Goal: Use online tool/utility

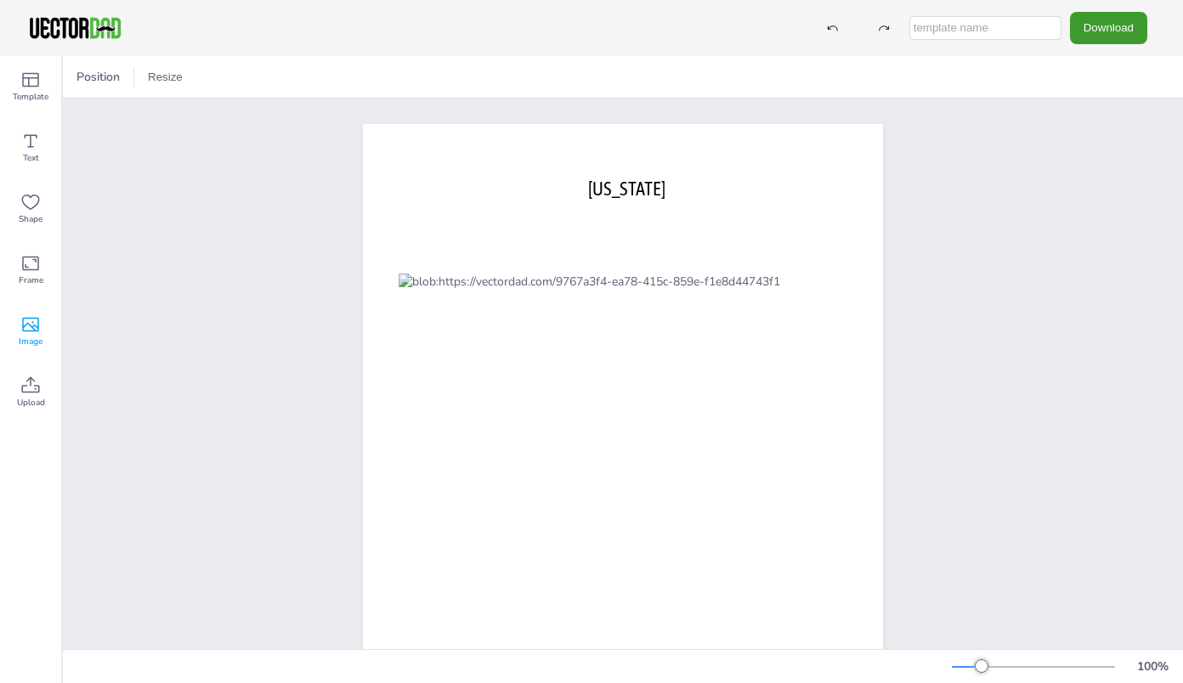
click at [32, 338] on span "Image" at bounding box center [31, 342] width 24 height 14
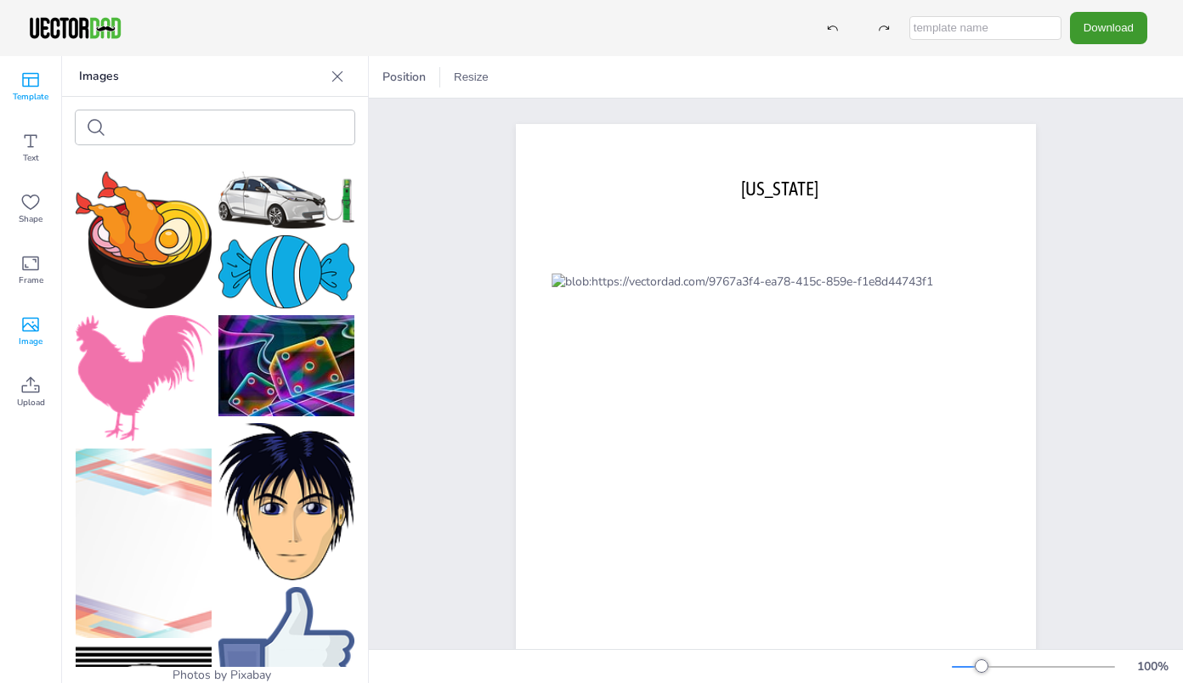
click at [22, 84] on icon at bounding box center [30, 80] width 20 height 20
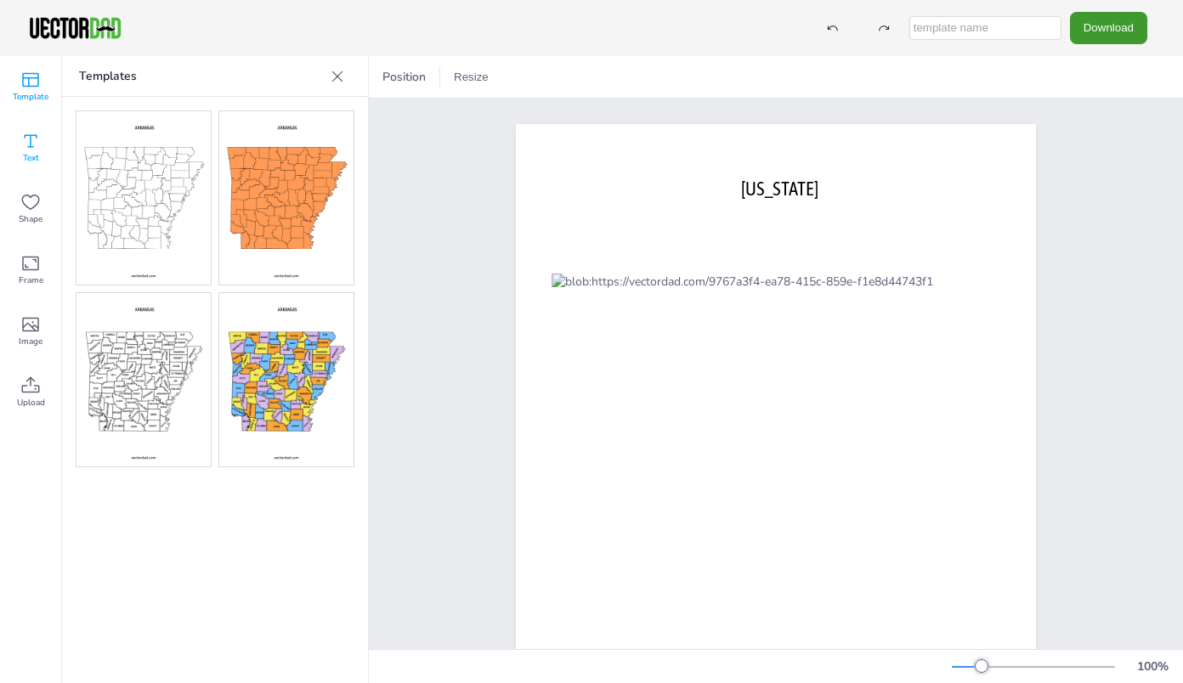
click at [31, 150] on icon at bounding box center [30, 141] width 20 height 20
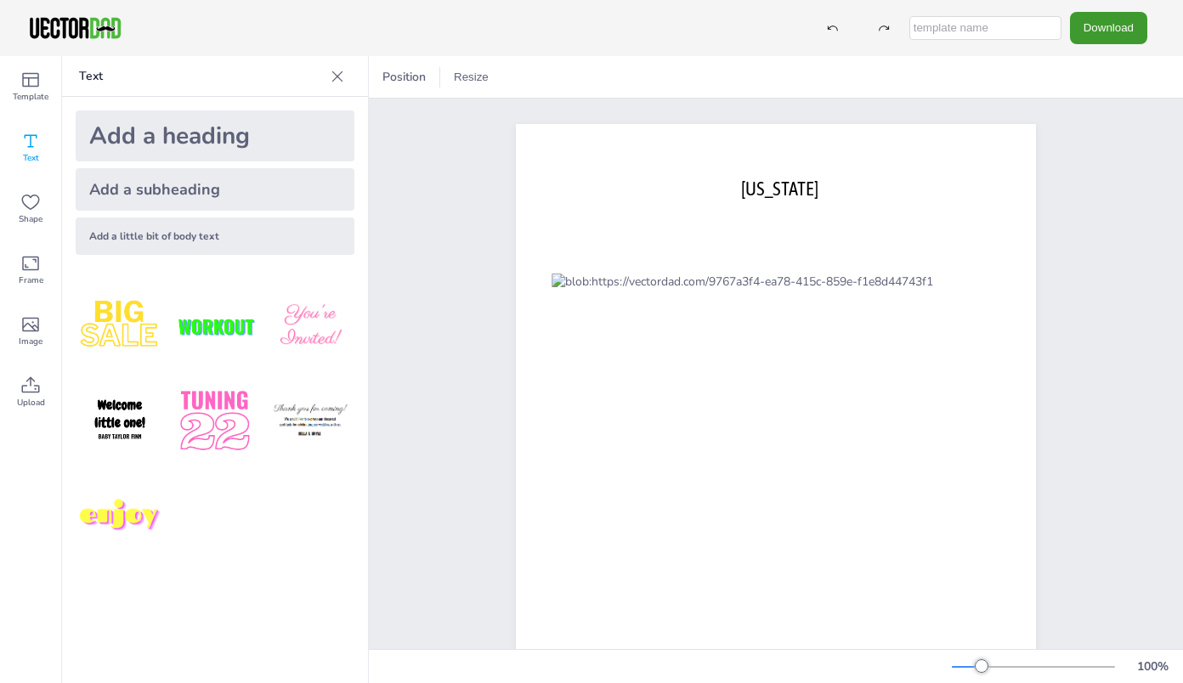
click at [347, 79] on div at bounding box center [337, 76] width 27 height 27
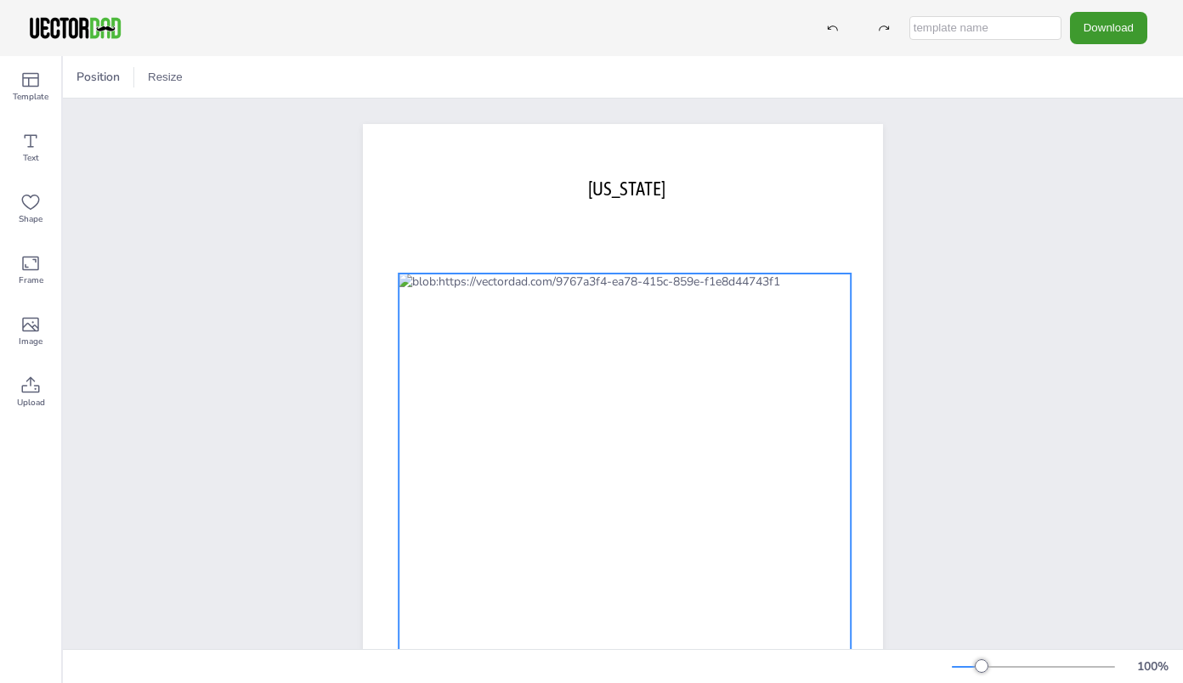
click at [429, 293] on div at bounding box center [625, 467] width 452 height 387
click at [643, 237] on icon at bounding box center [652, 239] width 20 height 20
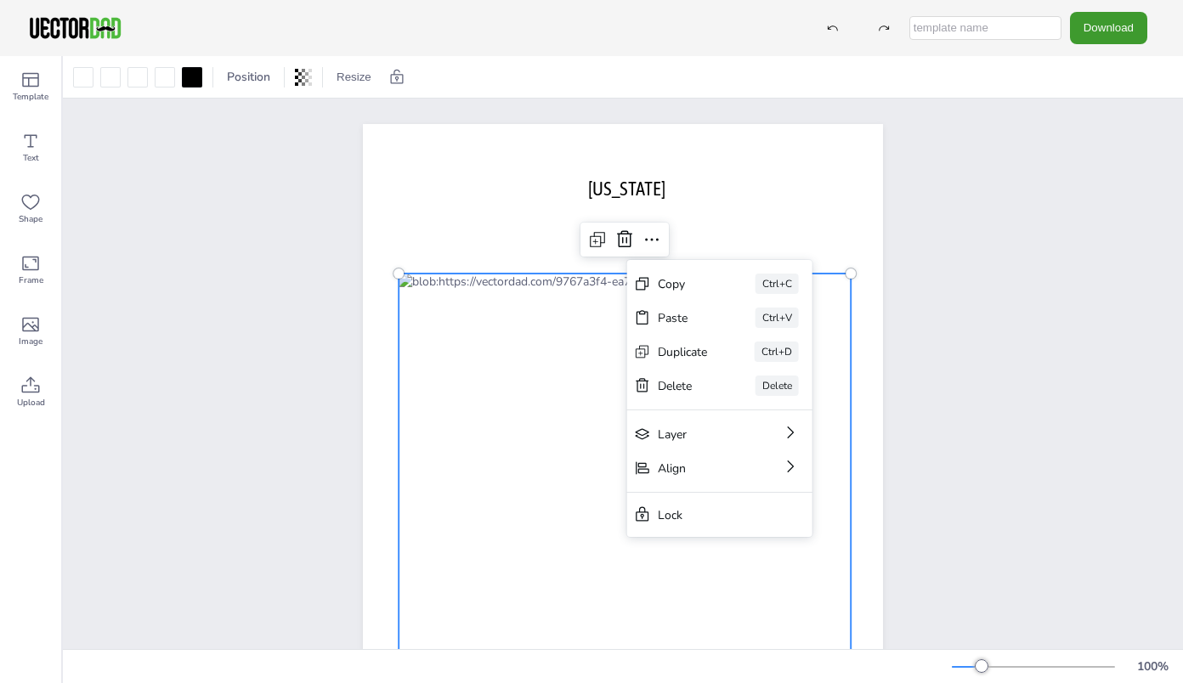
click at [499, 432] on div at bounding box center [625, 467] width 452 height 387
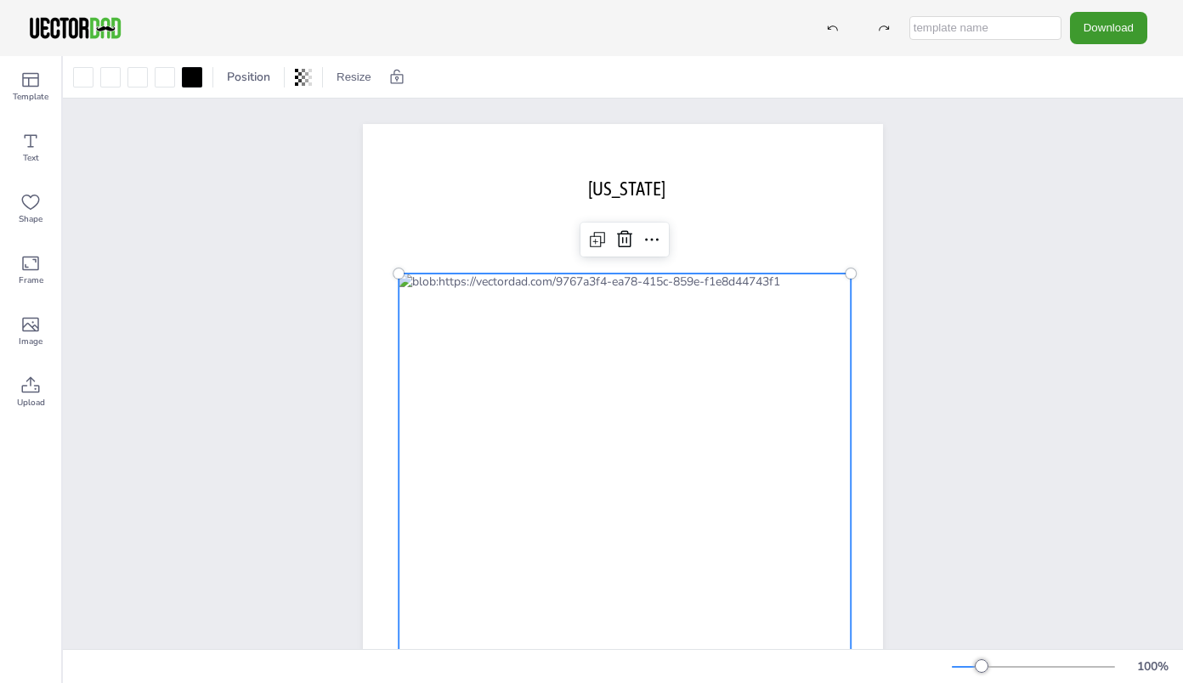
click at [422, 294] on div at bounding box center [625, 467] width 452 height 387
click at [105, 80] on div at bounding box center [110, 77] width 20 height 20
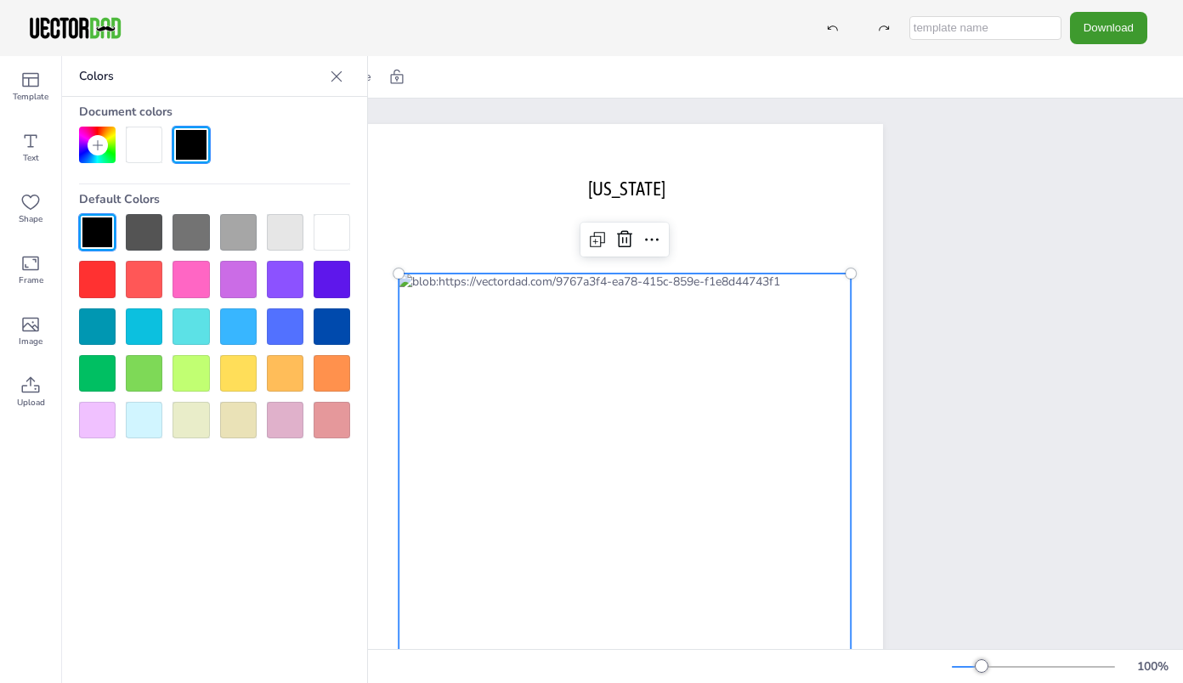
click at [325, 327] on div at bounding box center [332, 326] width 37 height 37
click at [189, 139] on div at bounding box center [191, 145] width 37 height 37
click at [97, 234] on div at bounding box center [97, 232] width 37 height 37
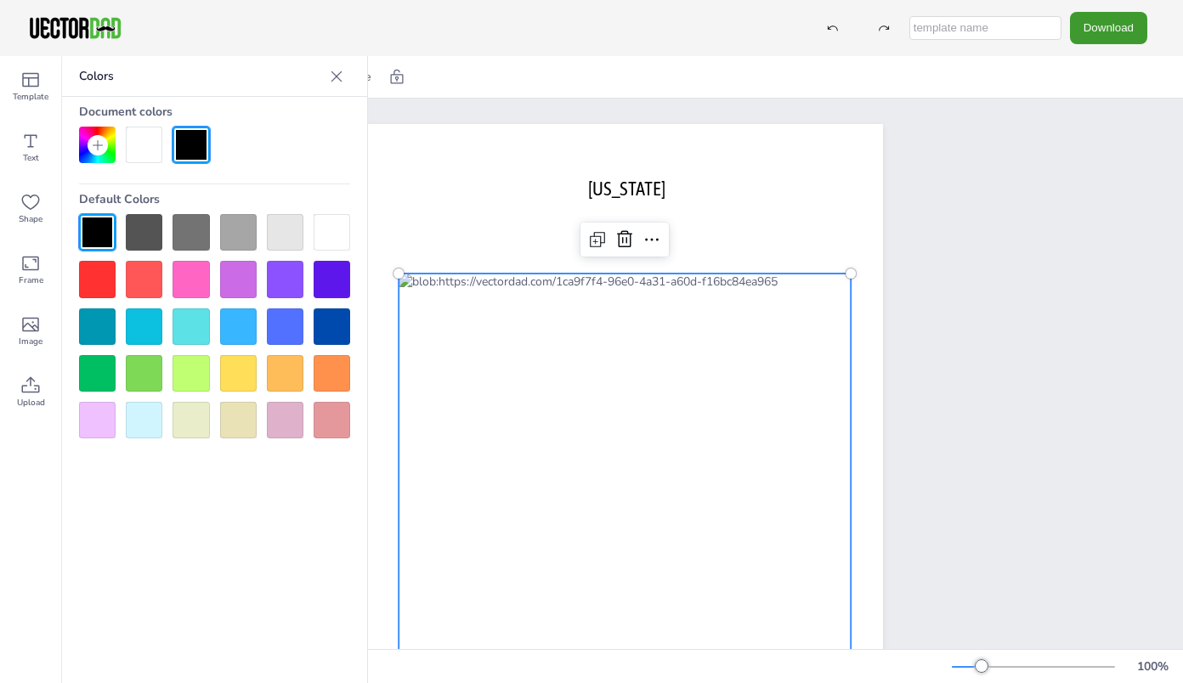
click at [97, 234] on div at bounding box center [97, 232] width 37 height 37
click at [150, 144] on div at bounding box center [144, 145] width 37 height 37
click at [409, 289] on div at bounding box center [625, 467] width 452 height 387
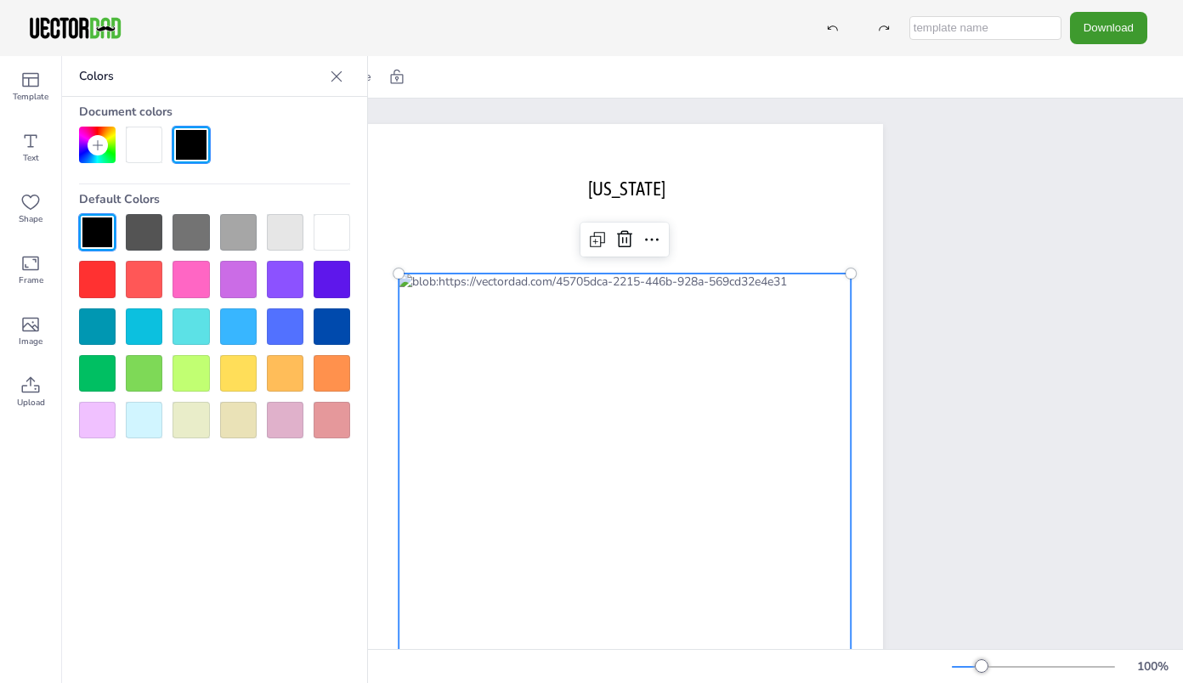
click at [335, 325] on div at bounding box center [332, 326] width 37 height 37
click at [142, 153] on div at bounding box center [144, 145] width 37 height 37
click at [595, 237] on icon at bounding box center [597, 239] width 20 height 20
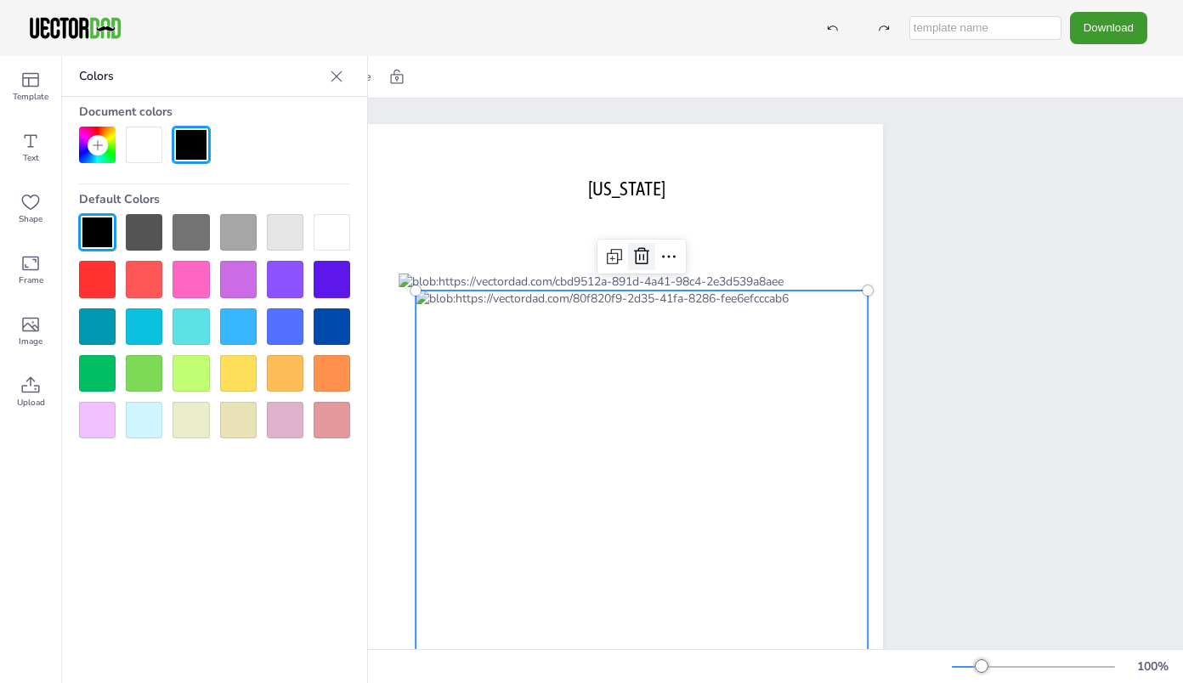
click at [634, 262] on icon at bounding box center [641, 256] width 20 height 20
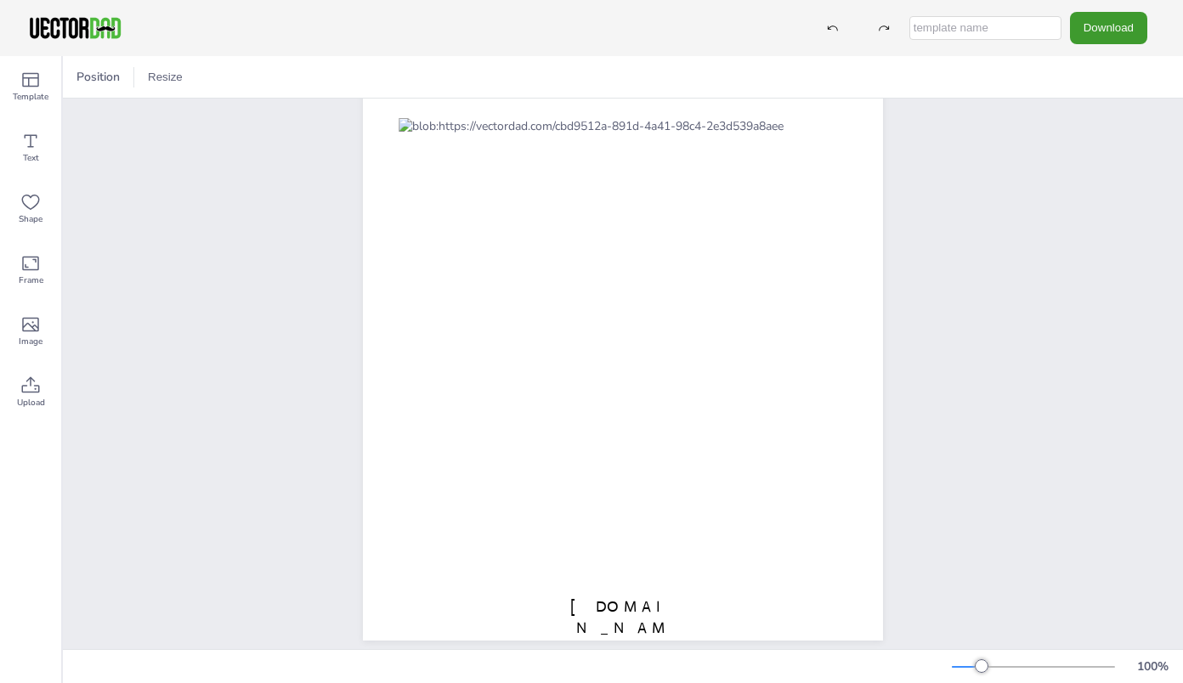
scroll to position [155, 0]
click at [39, 386] on icon at bounding box center [30, 386] width 20 height 20
